Goal: Navigation & Orientation: Find specific page/section

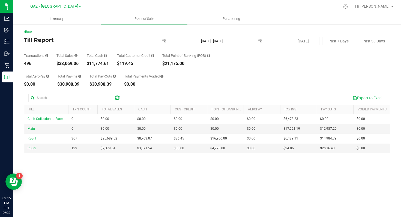
click at [63, 6] on span "GA2 - [GEOGRAPHIC_DATA]" at bounding box center [54, 6] width 48 height 5
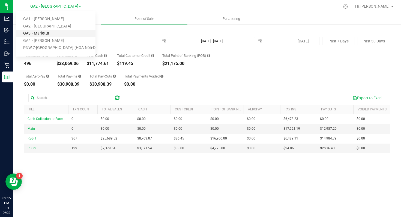
click at [51, 34] on link "GA3 - Marietta" at bounding box center [56, 33] width 80 height 7
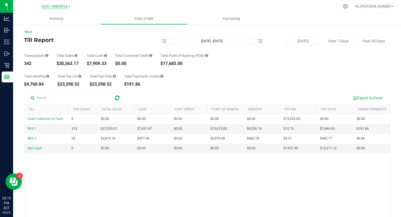
click at [60, 6] on span "GA3 - Marietta" at bounding box center [54, 6] width 26 height 5
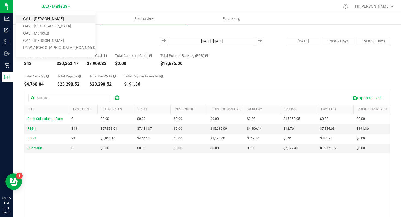
click at [51, 21] on link "GA1 - [PERSON_NAME]" at bounding box center [56, 19] width 80 height 7
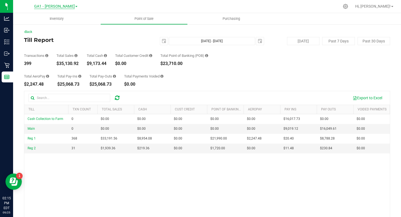
click at [57, 8] on span "GA1 - [PERSON_NAME]" at bounding box center [54, 6] width 41 height 5
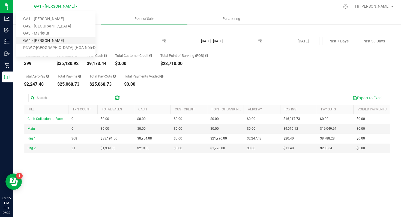
click at [47, 39] on link "GA4 - [PERSON_NAME]" at bounding box center [56, 40] width 80 height 7
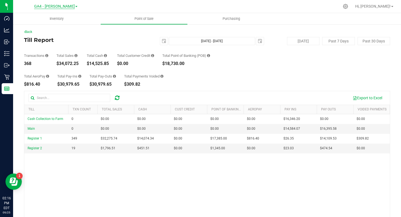
click at [64, 7] on span "GA4 - [PERSON_NAME]" at bounding box center [54, 6] width 41 height 5
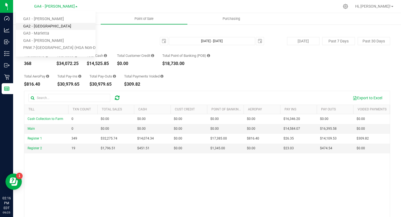
click at [56, 26] on link "GA2 - [GEOGRAPHIC_DATA]" at bounding box center [56, 26] width 80 height 7
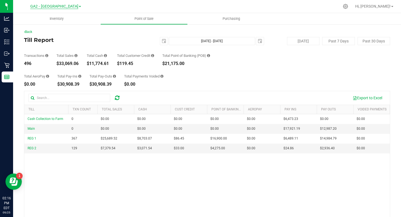
click at [69, 7] on span "GA2 - [GEOGRAPHIC_DATA]" at bounding box center [54, 6] width 48 height 5
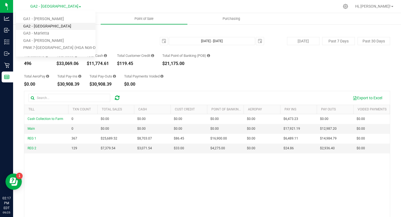
click at [53, 29] on link "GA2 - [GEOGRAPHIC_DATA]" at bounding box center [56, 26] width 80 height 7
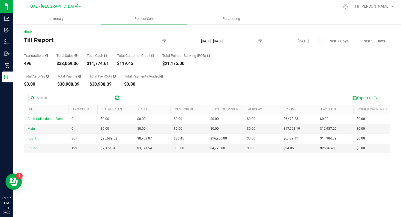
click at [70, 3] on div "GA2 - Stockbridge GA1 - Chamblee GA2 - Stockbridge GA3 - Marietta GA4 - Pooler …" at bounding box center [55, 6] width 51 height 7
click at [65, 8] on span "GA2 - [GEOGRAPHIC_DATA]" at bounding box center [54, 6] width 48 height 5
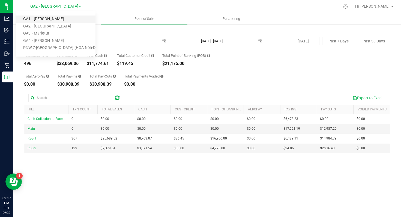
click at [53, 18] on link "GA1 - [PERSON_NAME]" at bounding box center [56, 19] width 80 height 7
